Goal: Ask a question

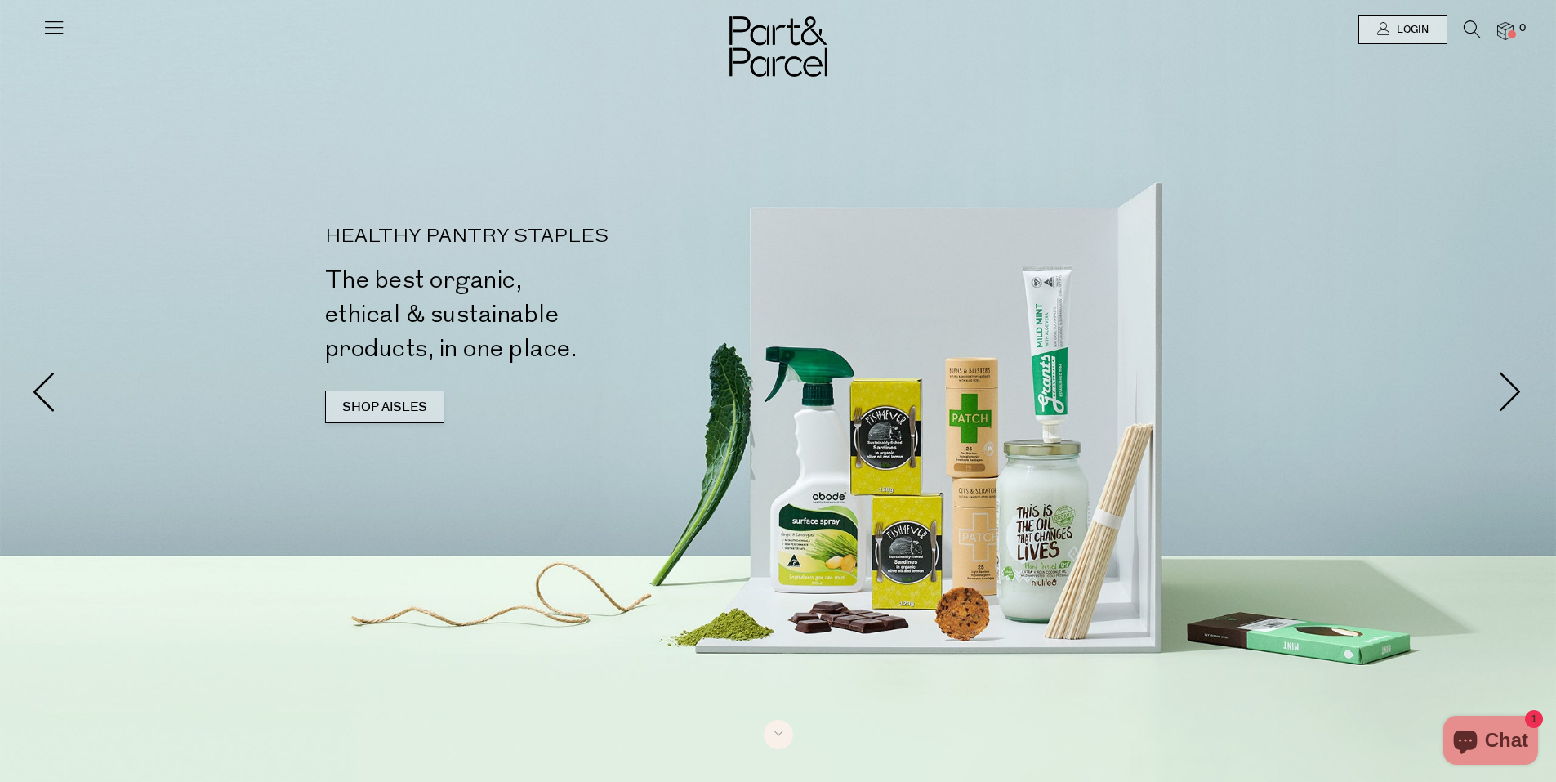
click at [400, 401] on link "SHOP AISLES" at bounding box center [384, 407] width 119 height 33
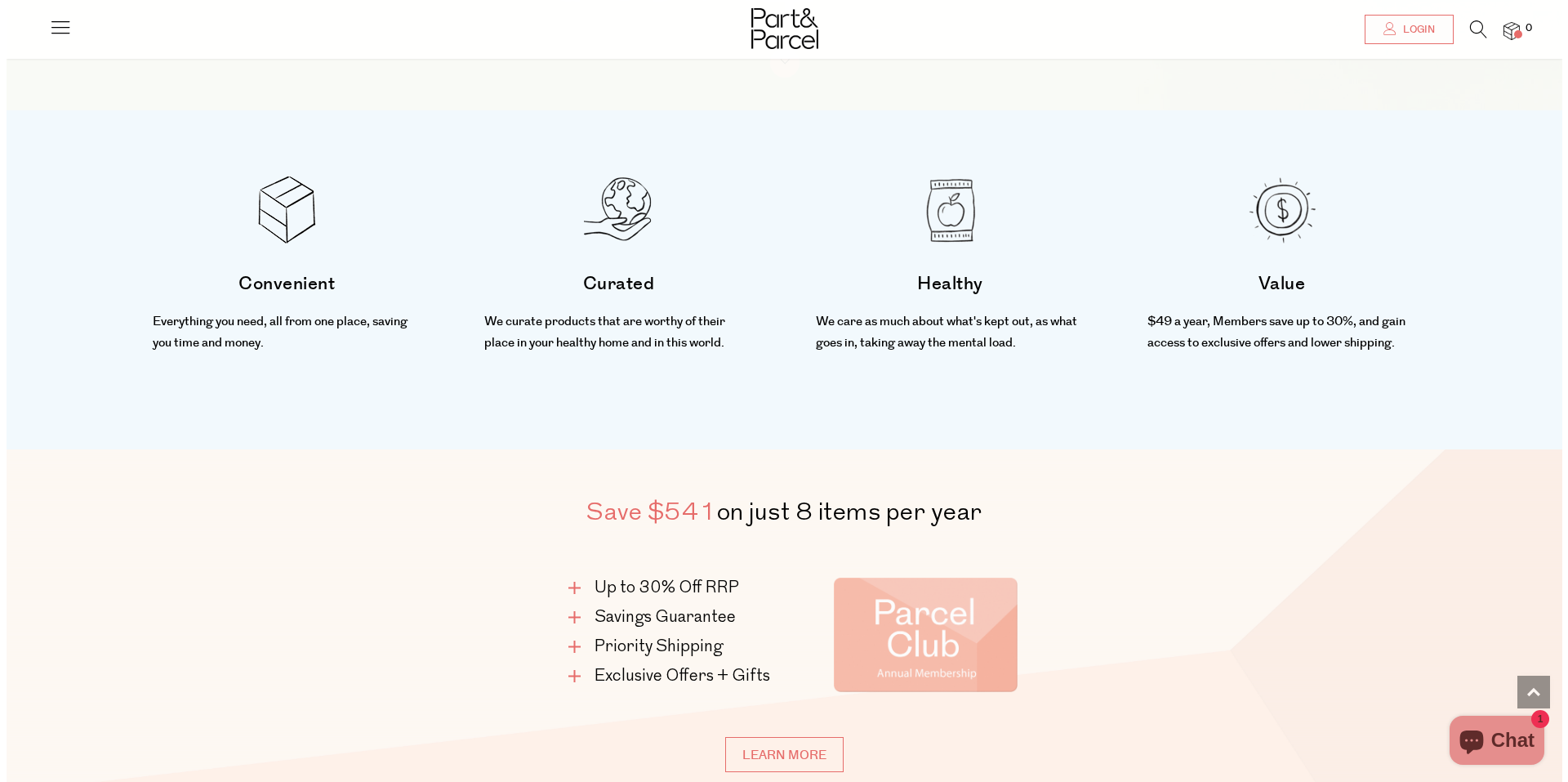
scroll to position [443, 0]
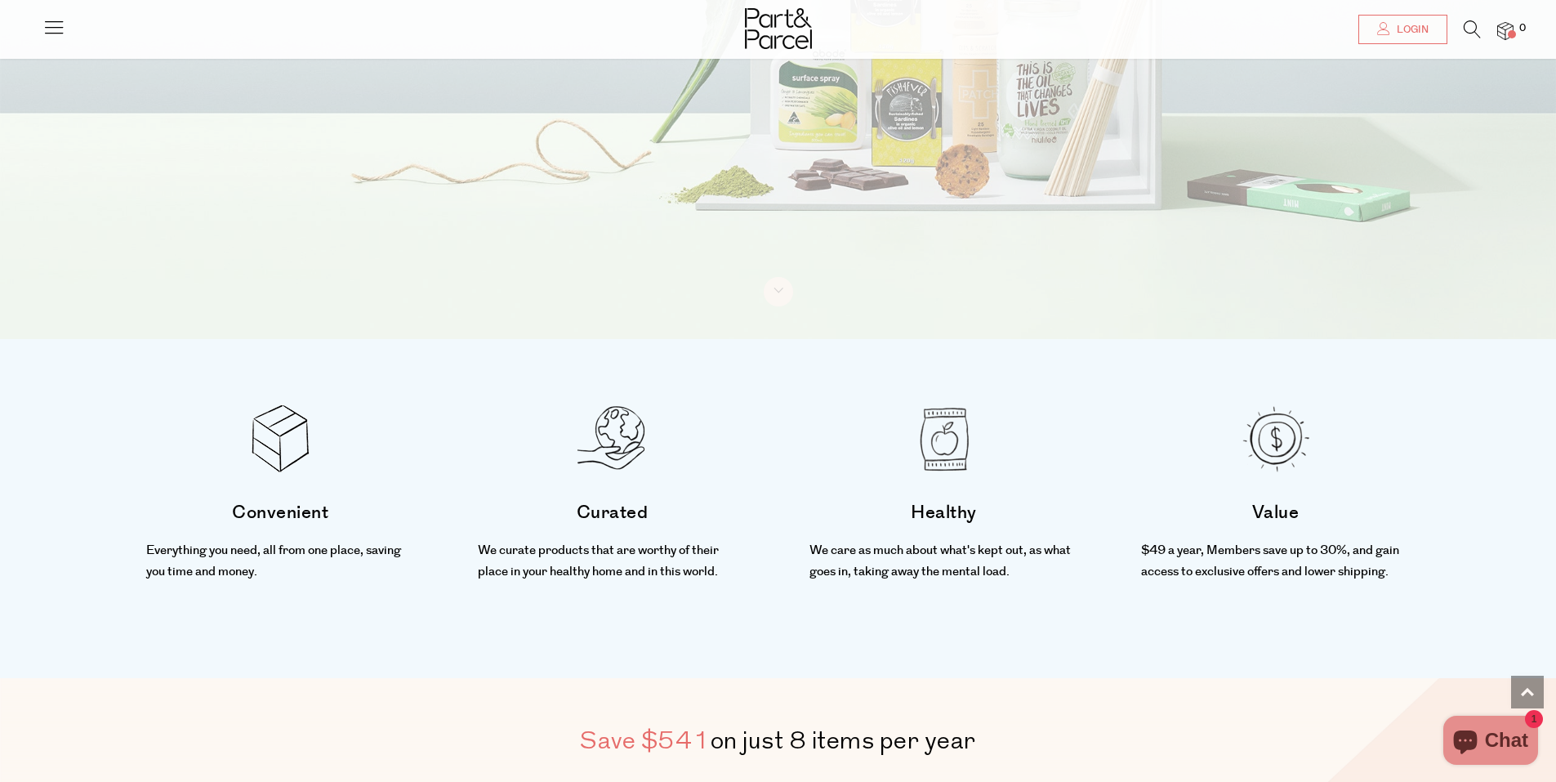
click at [1471, 23] on icon at bounding box center [1472, 29] width 17 height 18
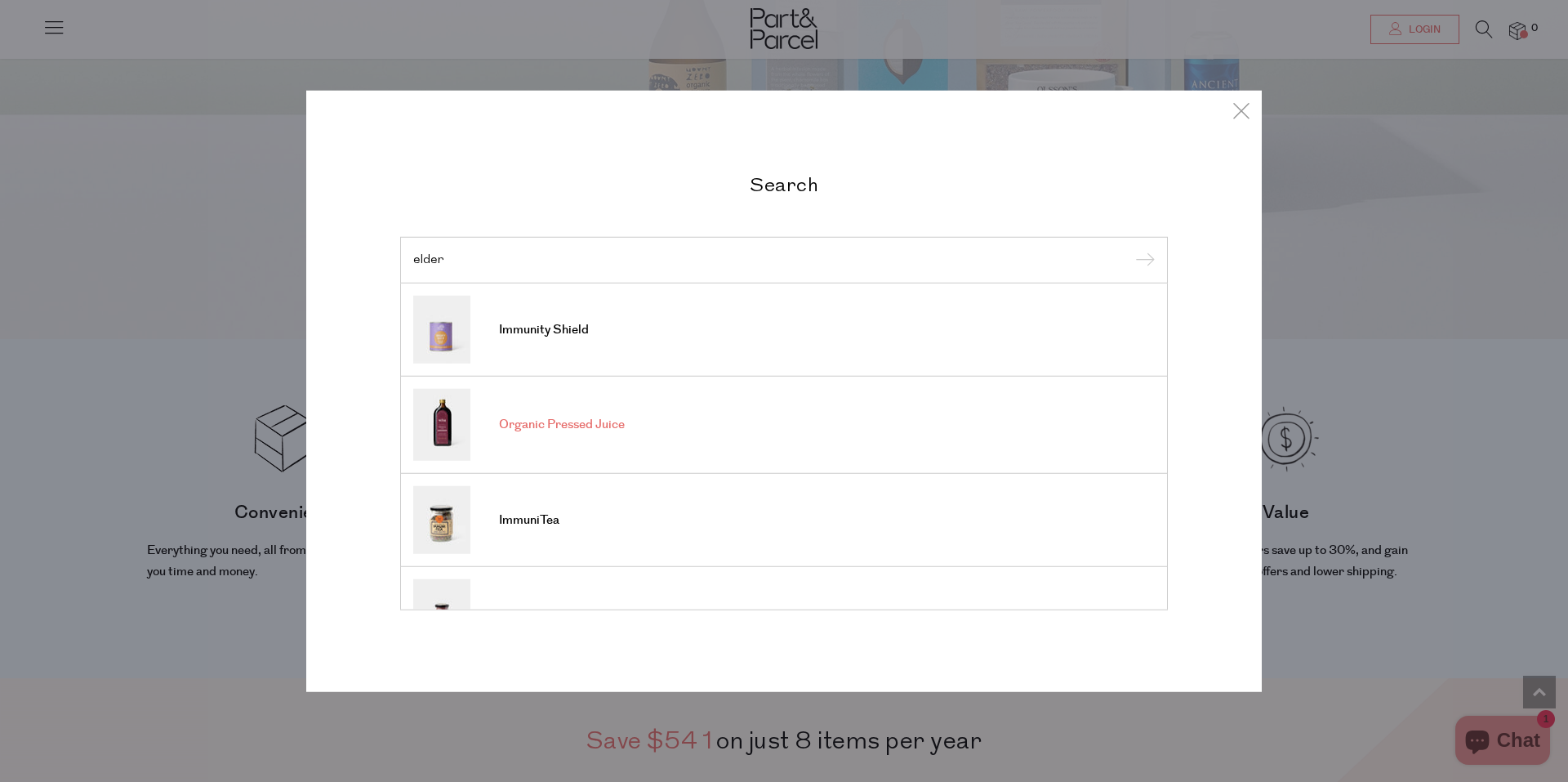
type input "elder"
click at [550, 423] on span "Organic Pressed Juice" at bounding box center [562, 425] width 126 height 16
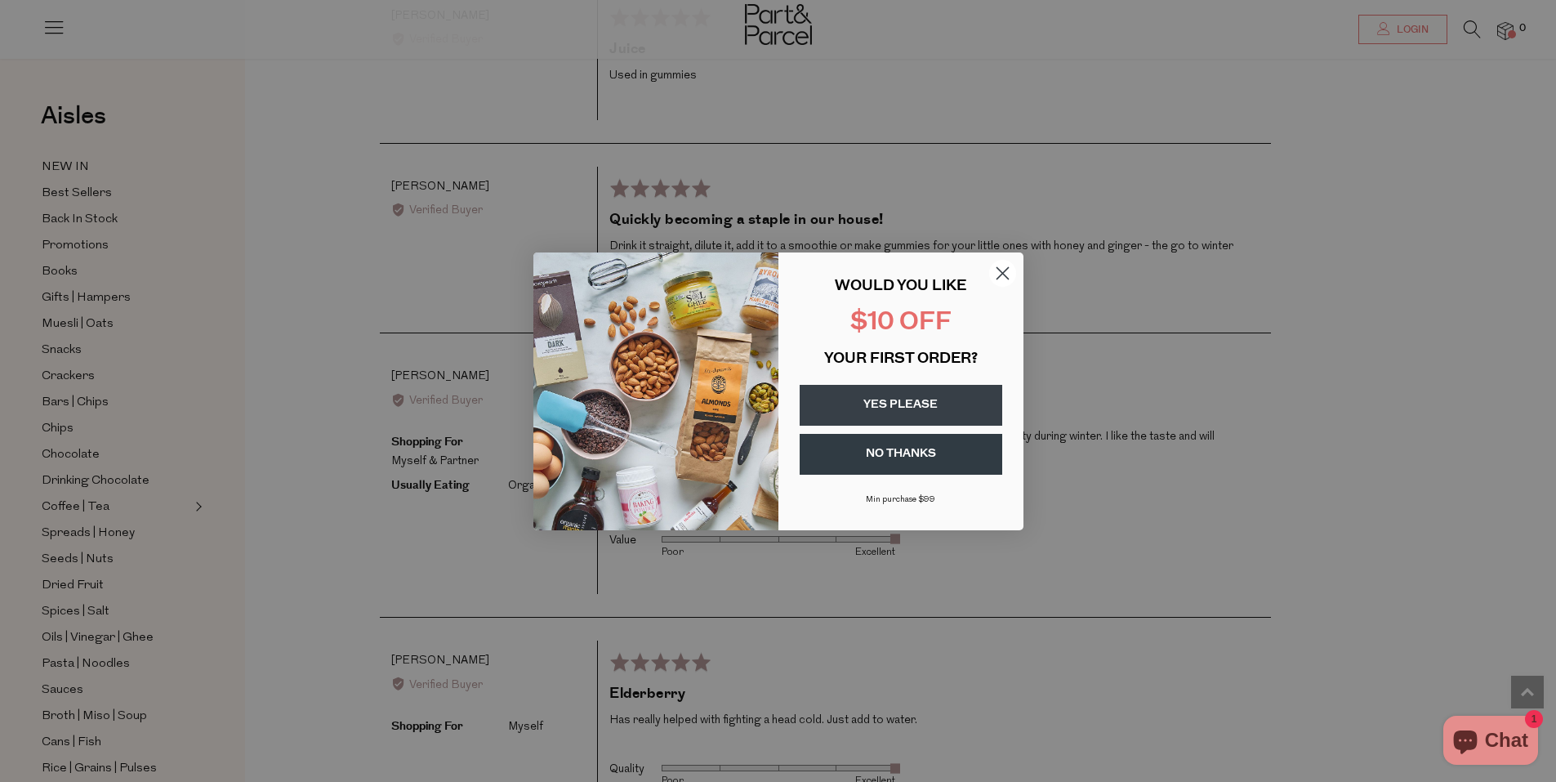
scroll to position [3193, 0]
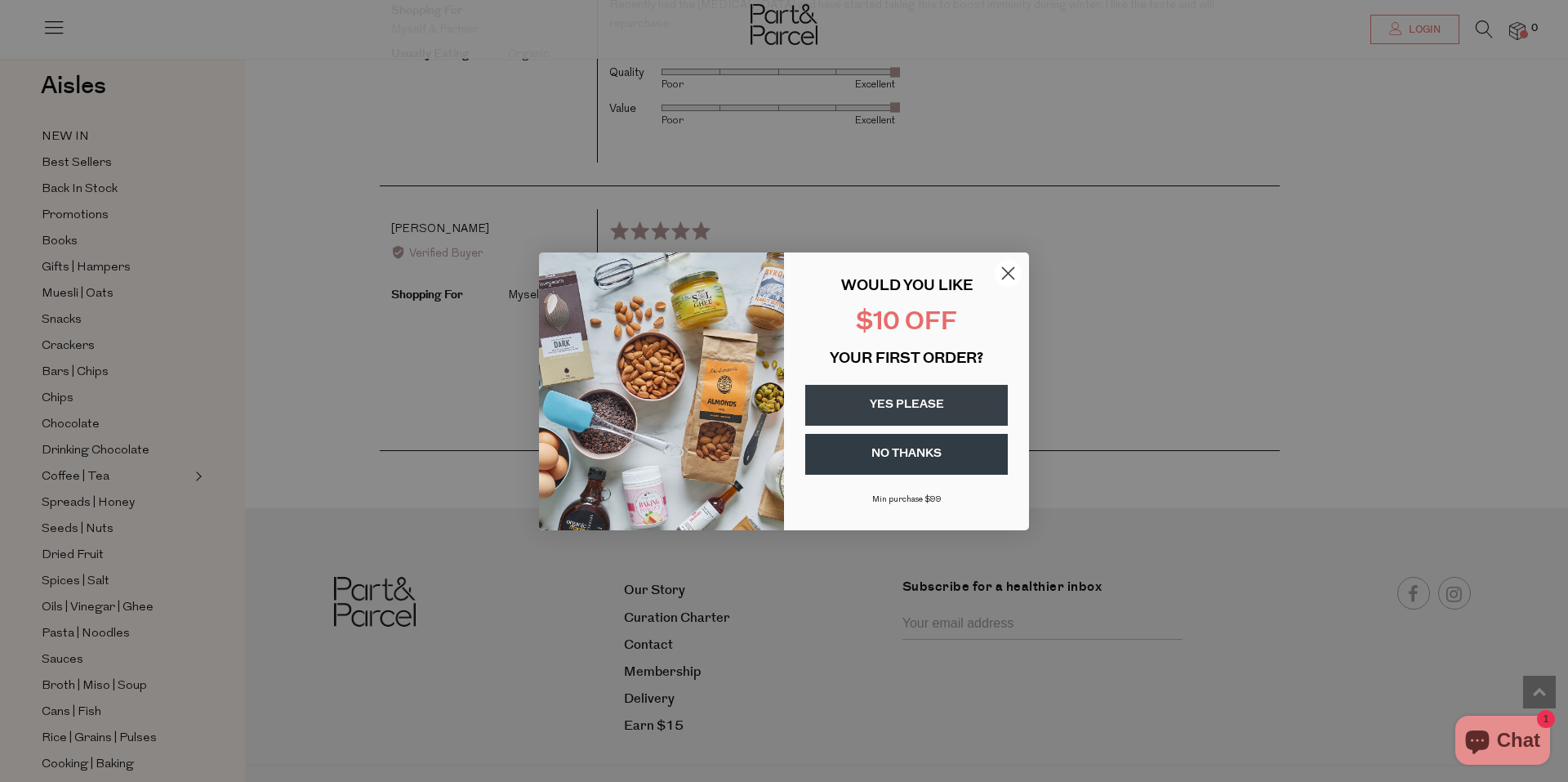
drag, startPoint x: 1567, startPoint y: 533, endPoint x: 1567, endPoint y: 738, distance: 205.0
click at [1555, 738] on div "Close dialog WOULD YOU LIKE $10 OFF YOUR FIRST ORDER? YES PLEASE NO THANKS Min …" at bounding box center [784, 391] width 1568 height 782
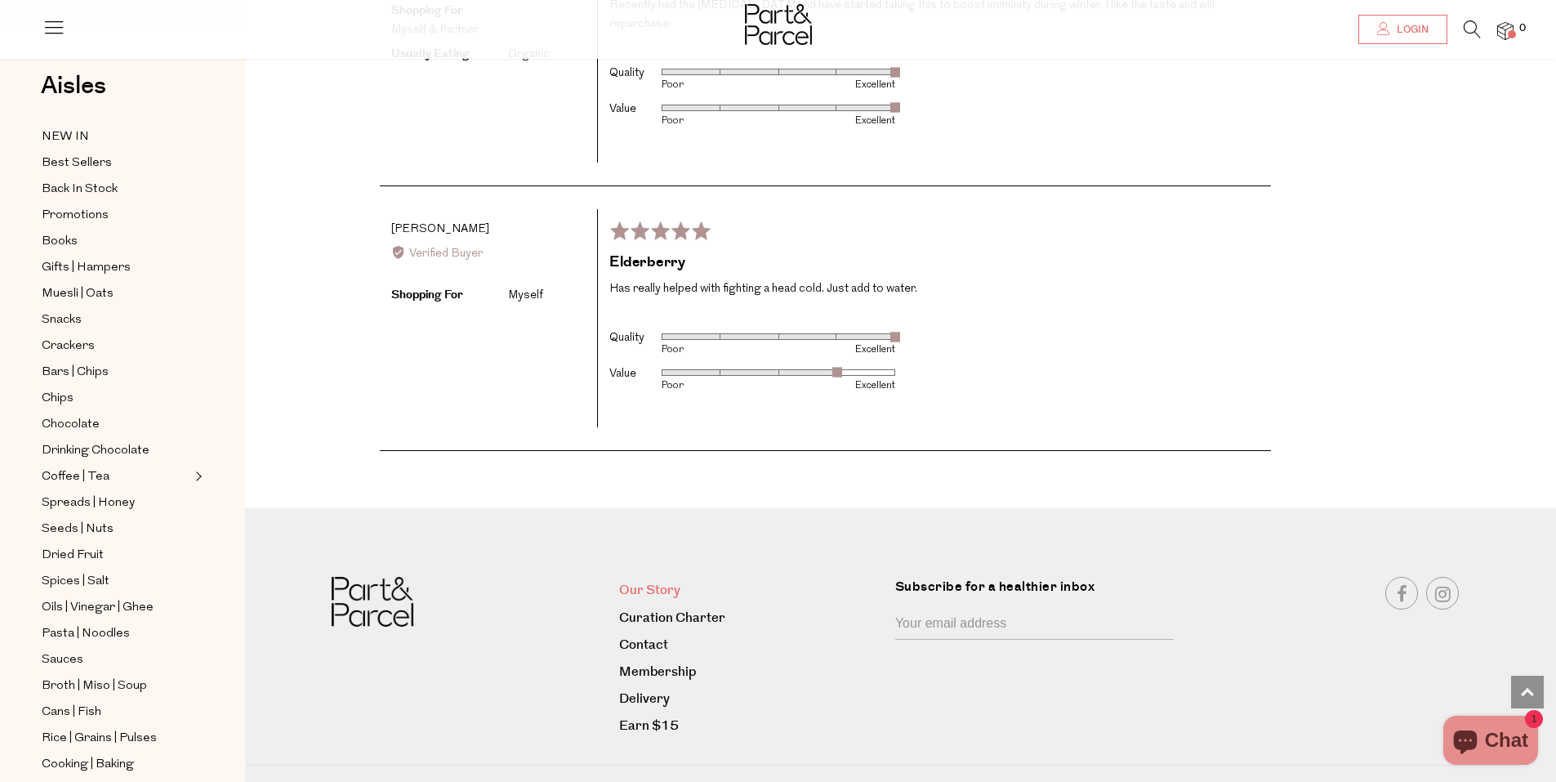
click at [643, 579] on link "Our Story" at bounding box center [751, 590] width 264 height 22
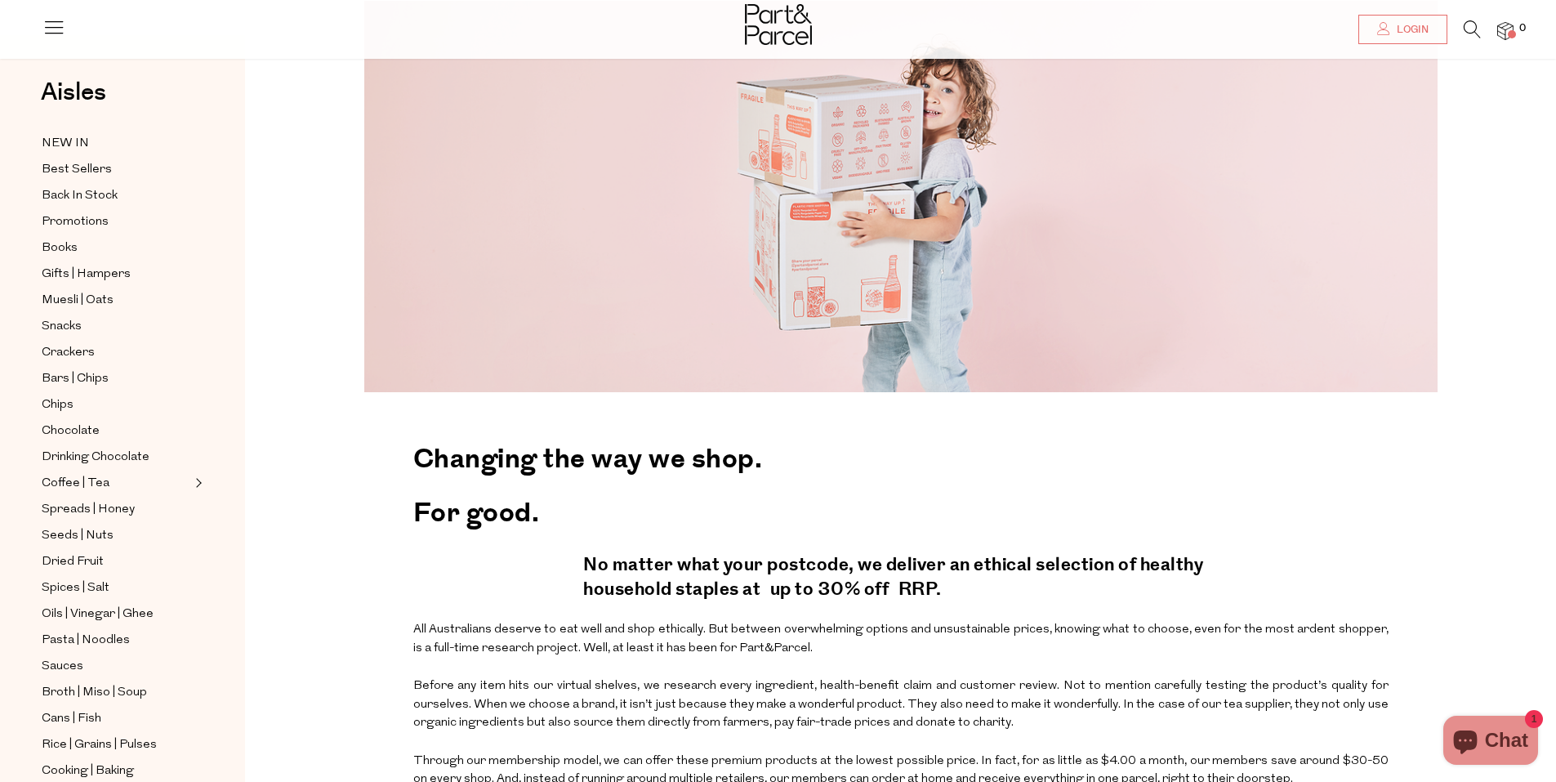
scroll to position [174, 0]
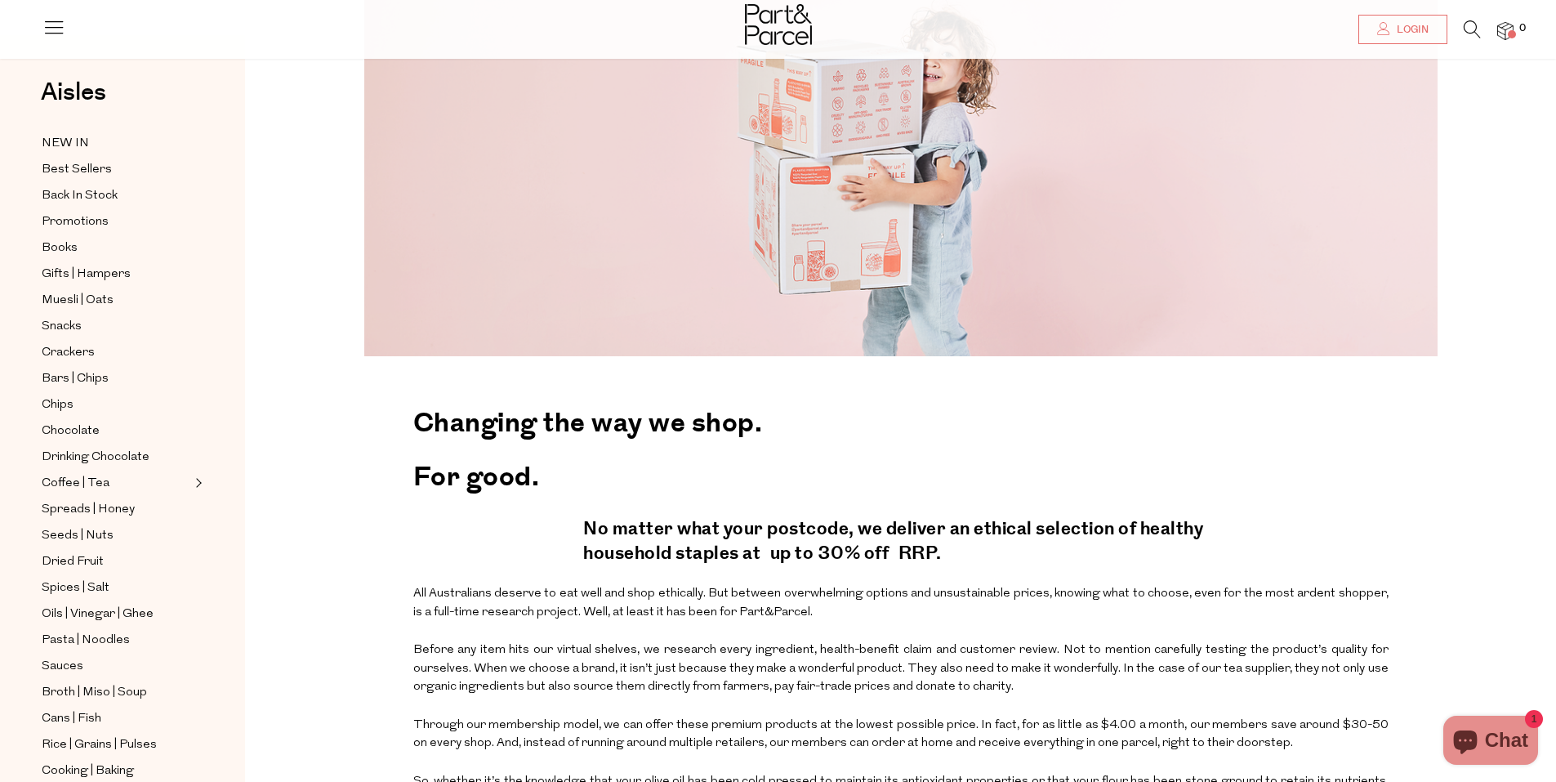
drag, startPoint x: 1562, startPoint y: 190, endPoint x: 1568, endPoint y: 252, distance: 61.5
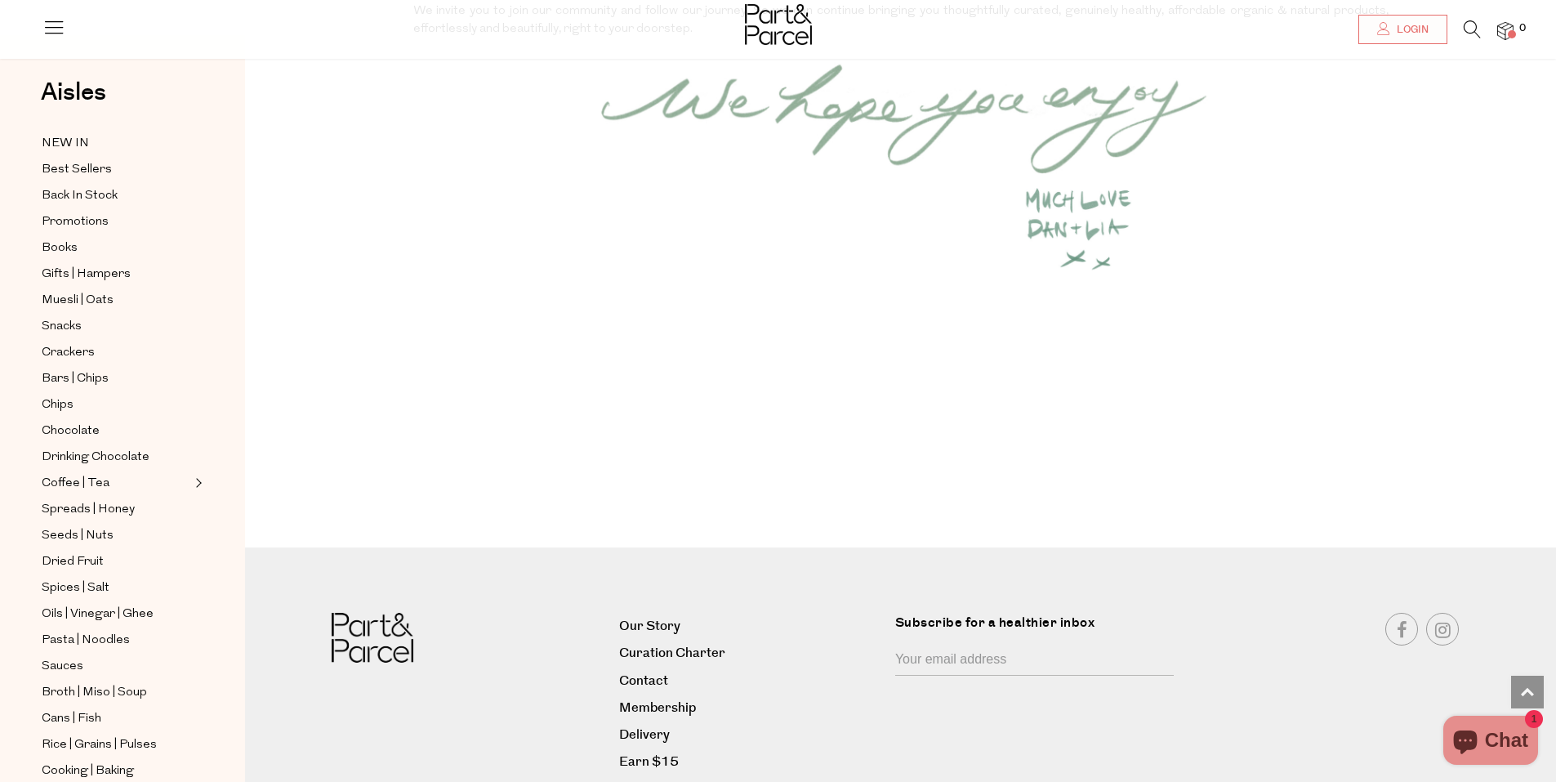
scroll to position [2183, 0]
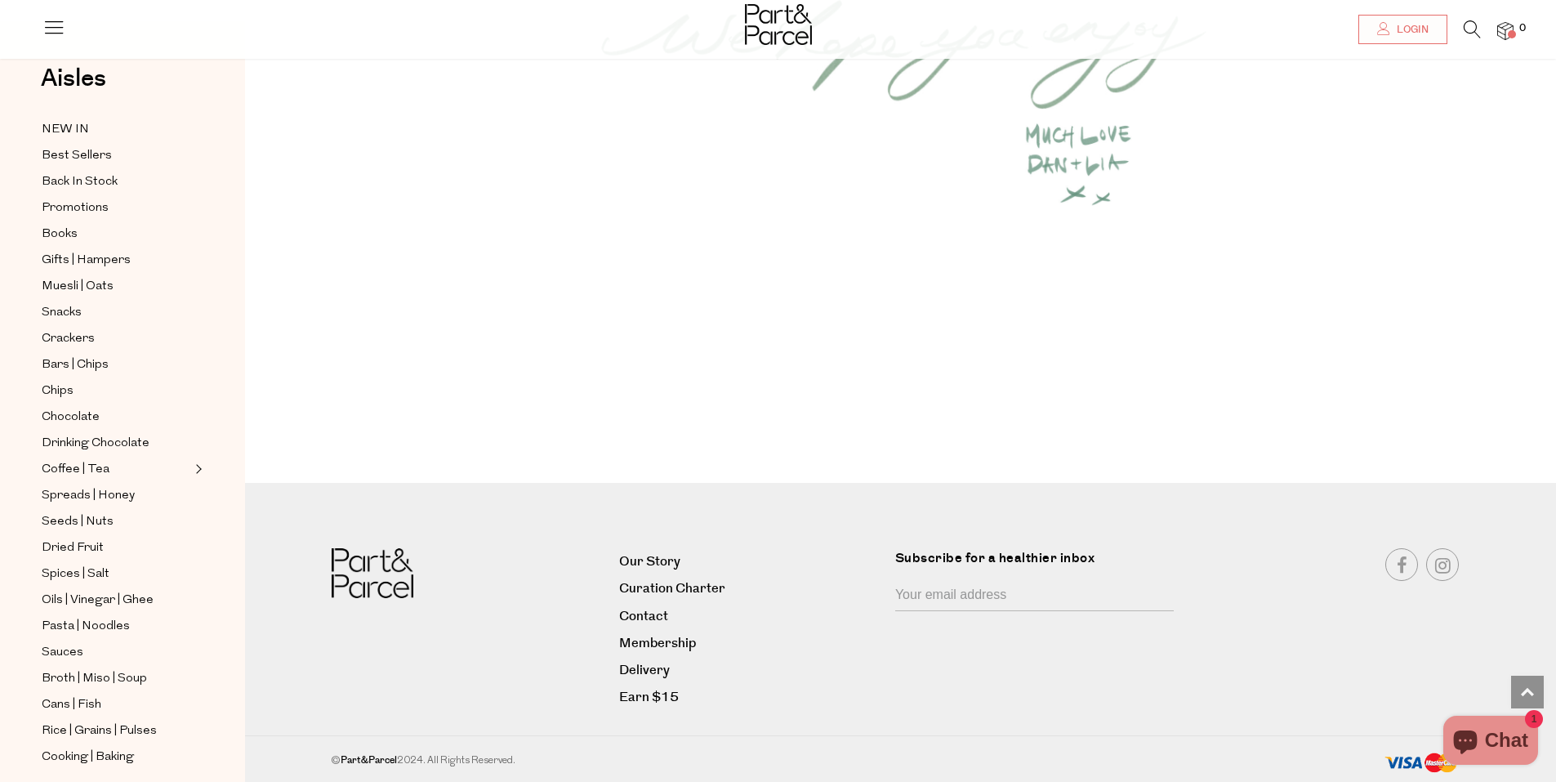
click at [1512, 741] on span "Chat" at bounding box center [1506, 740] width 43 height 25
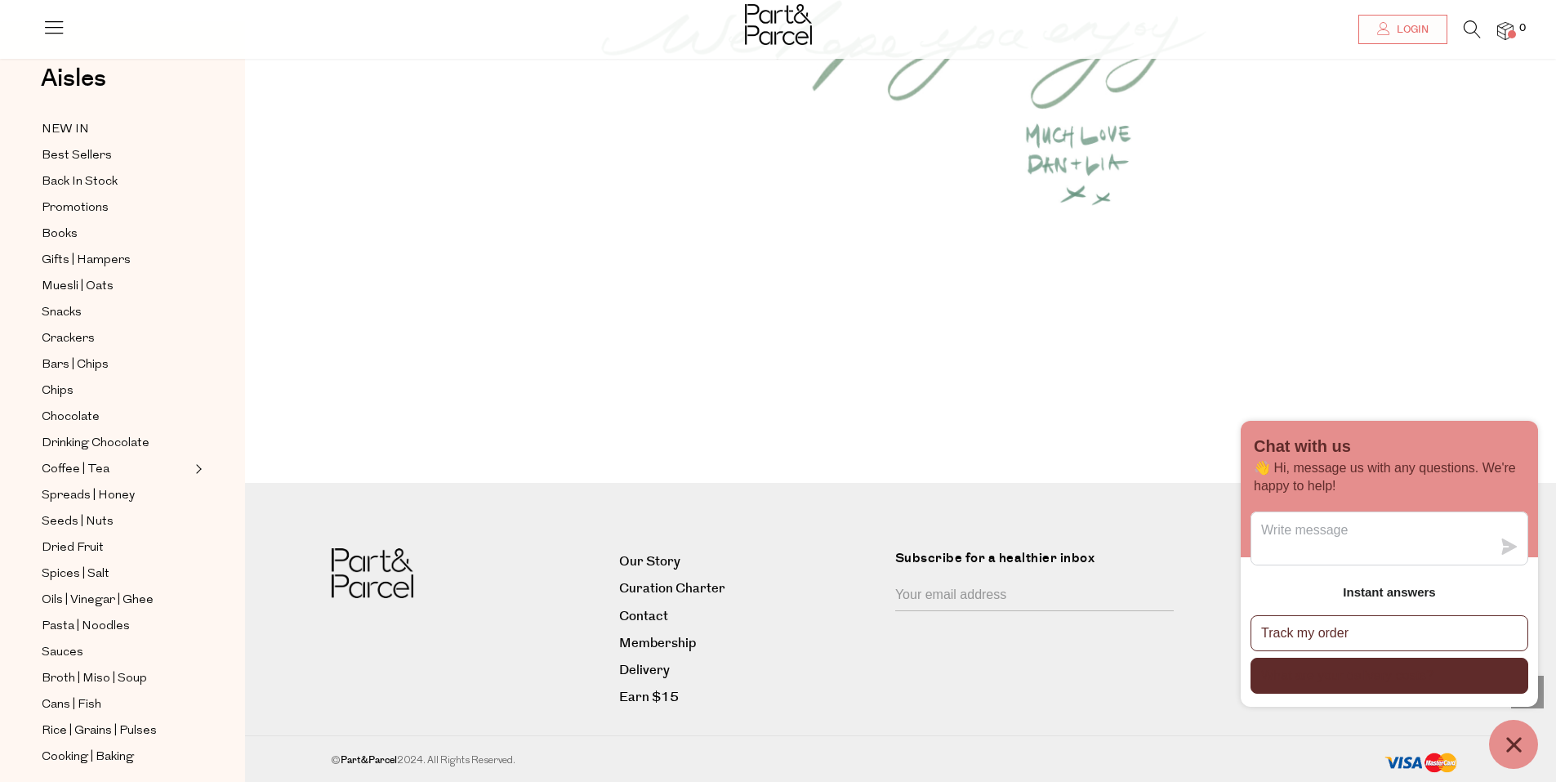
click at [1368, 671] on p "What are your delivery costs?" at bounding box center [1348, 676] width 172 height 18
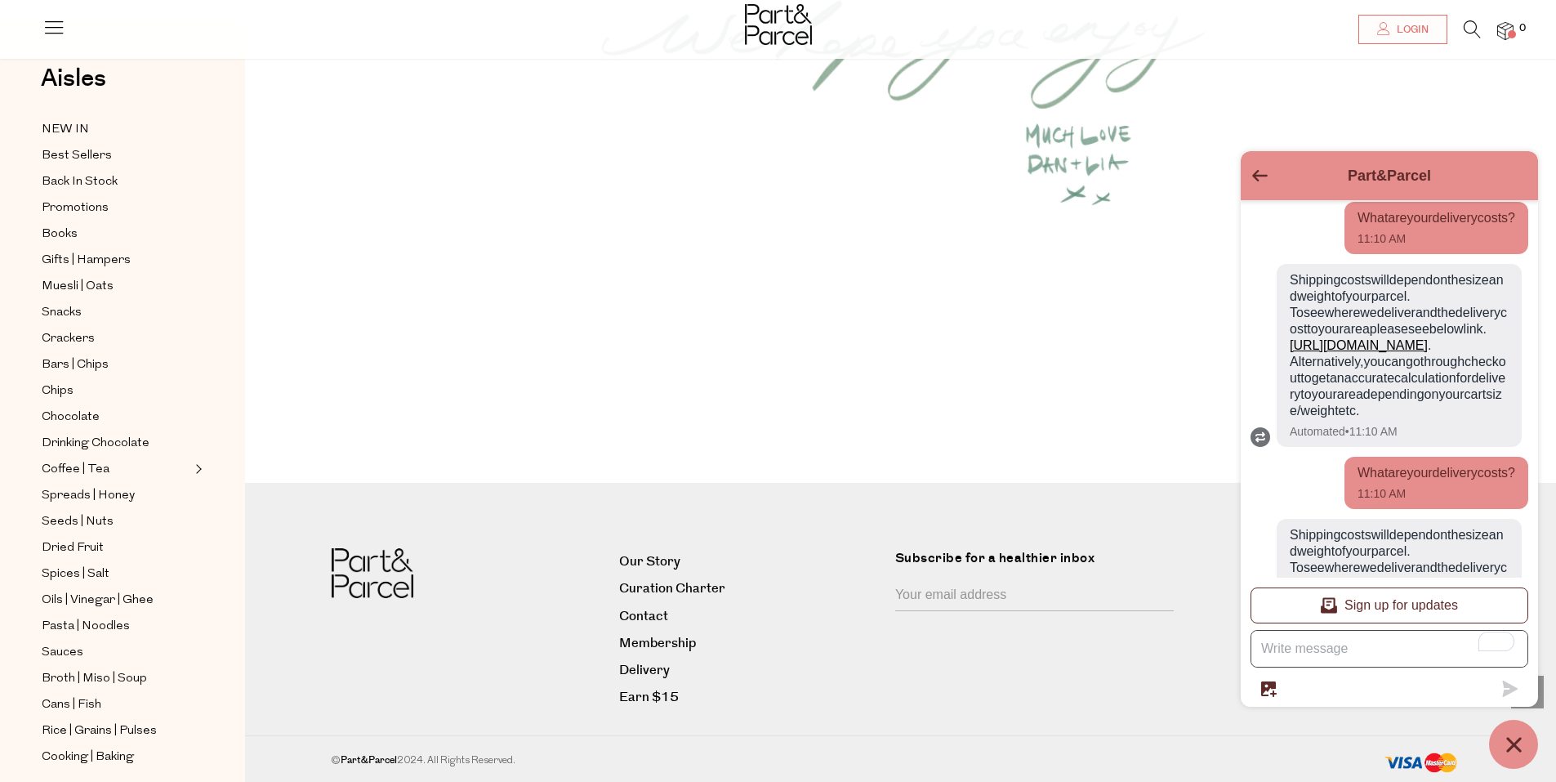
scroll to position [382, 0]
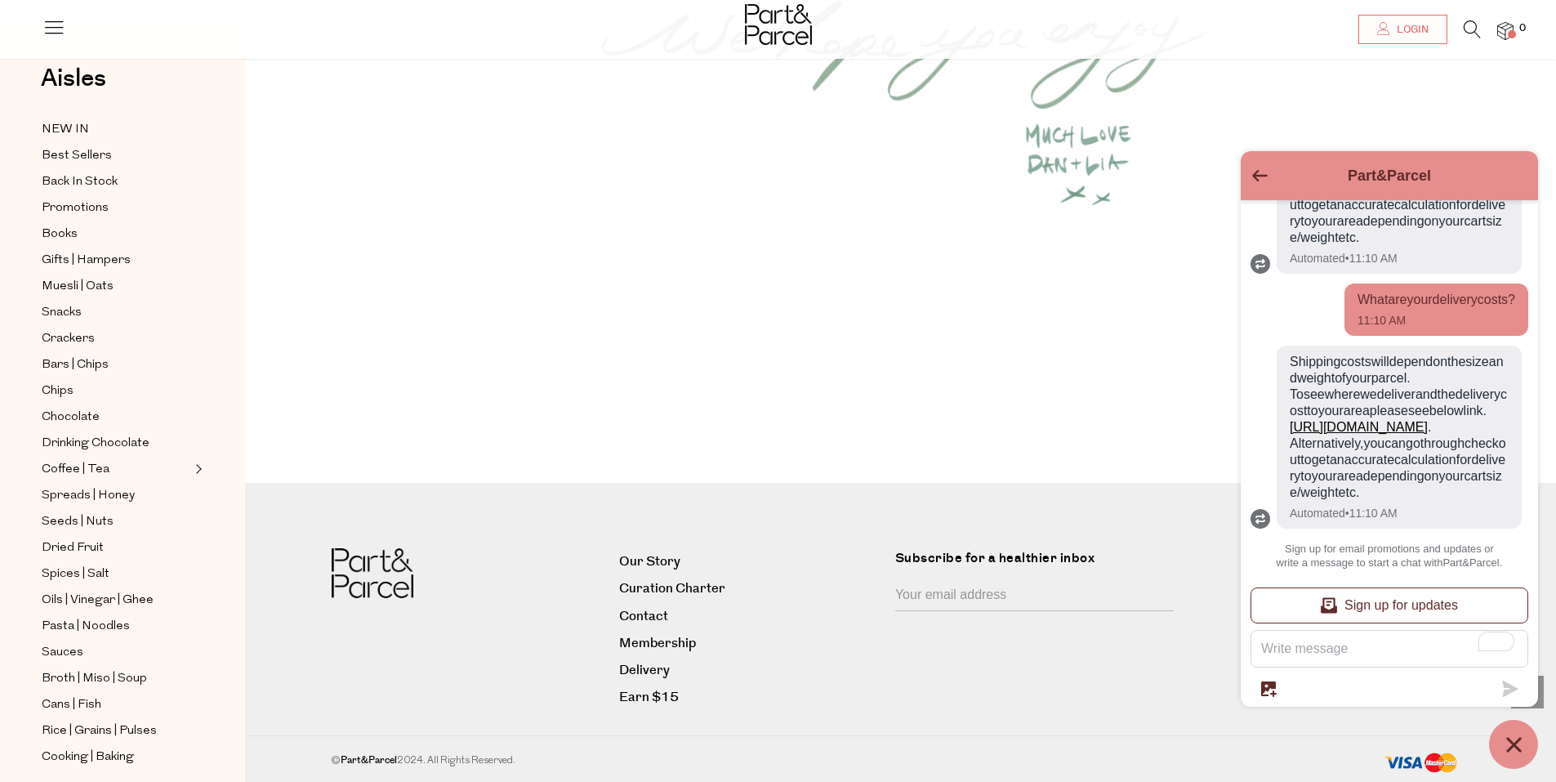
click at [900, 344] on div at bounding box center [901, 329] width 25 height 82
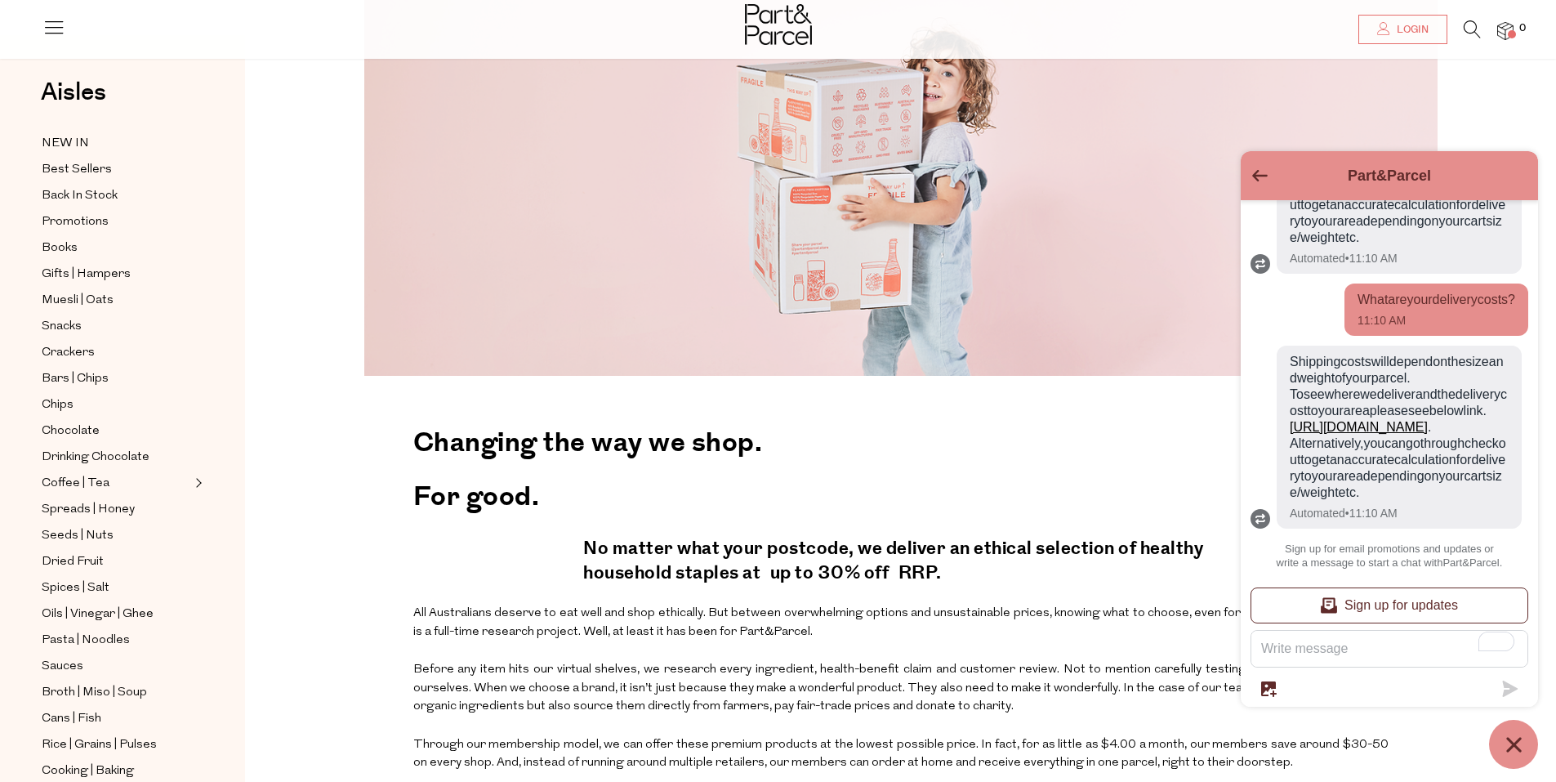
scroll to position [0, 0]
